Goal: Information Seeking & Learning: Learn about a topic

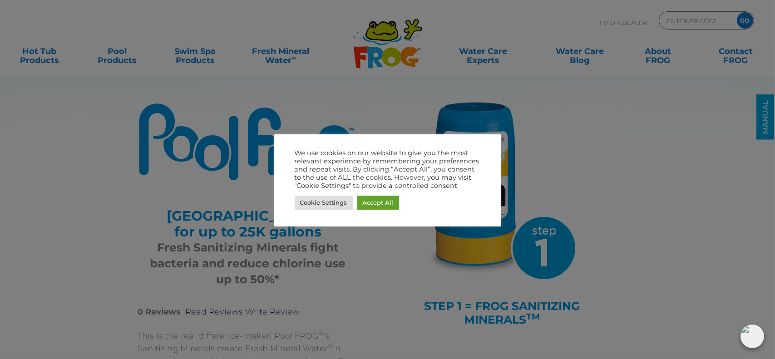
click at [202, 50] on div at bounding box center [387, 179] width 775 height 359
drag, startPoint x: 373, startPoint y: 202, endPoint x: 352, endPoint y: 188, distance: 25.2
click at [373, 202] on link "Accept All" at bounding box center [378, 203] width 42 height 14
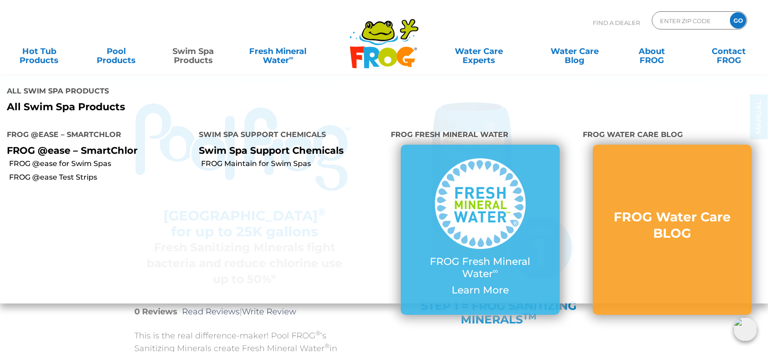
click at [184, 59] on link "Swim Spa Products" at bounding box center [193, 51] width 60 height 18
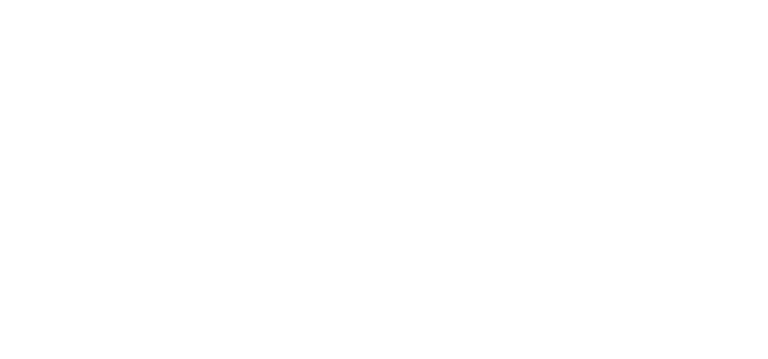
click at [0, 0] on html at bounding box center [0, 0] width 0 height 0
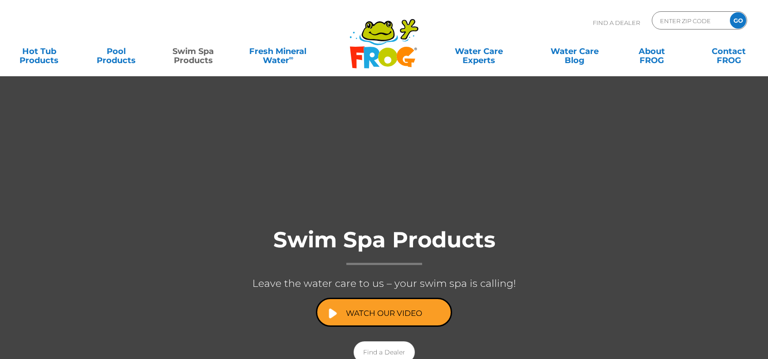
click at [185, 51] on link "Swim Spa Products" at bounding box center [193, 51] width 60 height 18
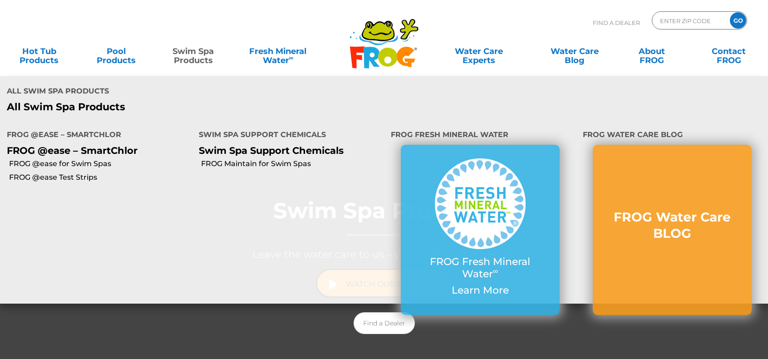
scroll to position [45, 0]
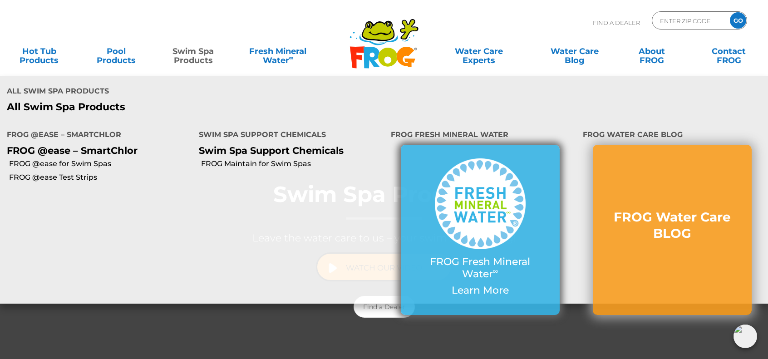
click at [498, 226] on img at bounding box center [480, 203] width 91 height 91
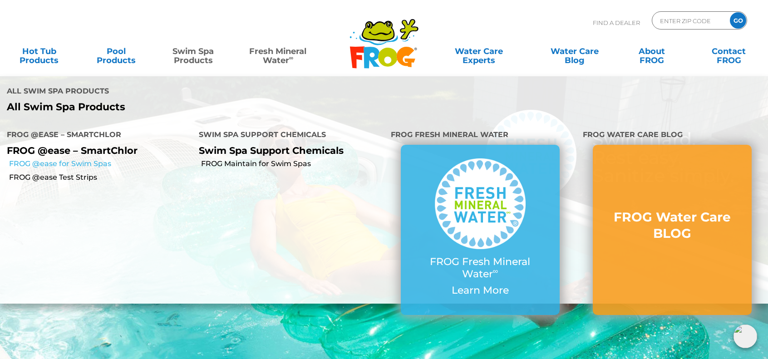
click at [79, 165] on link "FROG @ease for Swim Spas" at bounding box center [100, 164] width 183 height 10
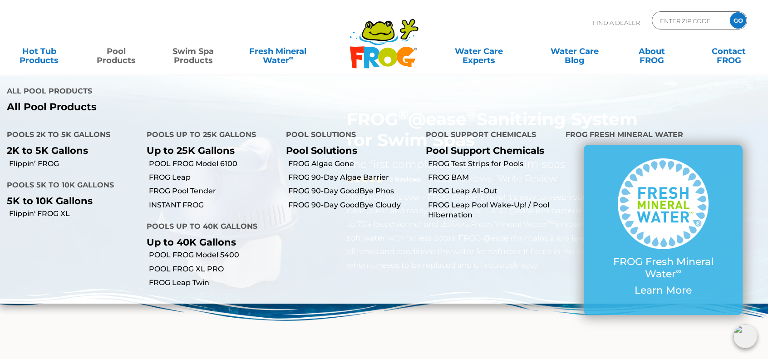
click at [123, 58] on link "Pool Products" at bounding box center [116, 51] width 60 height 18
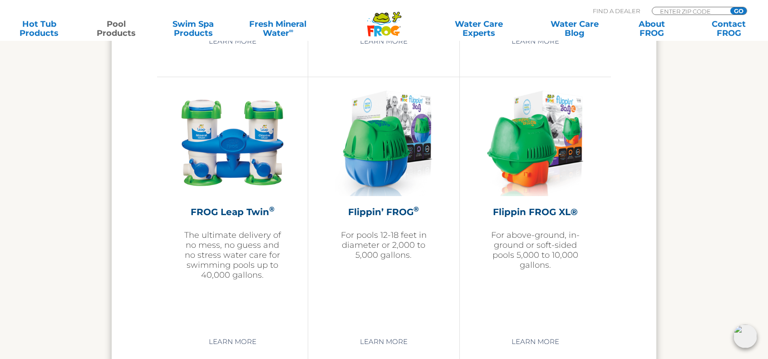
scroll to position [1861, 0]
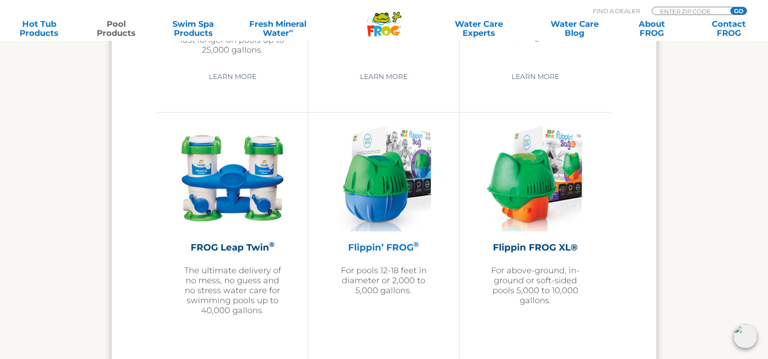
click at [395, 172] on img at bounding box center [383, 178] width 97 height 105
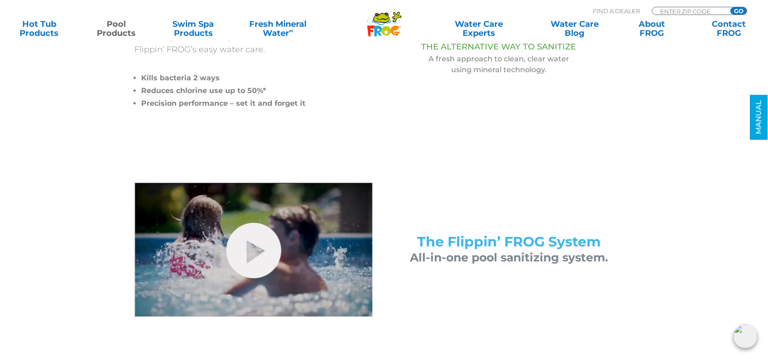
scroll to position [272, 0]
